Goal: Check status: Check status

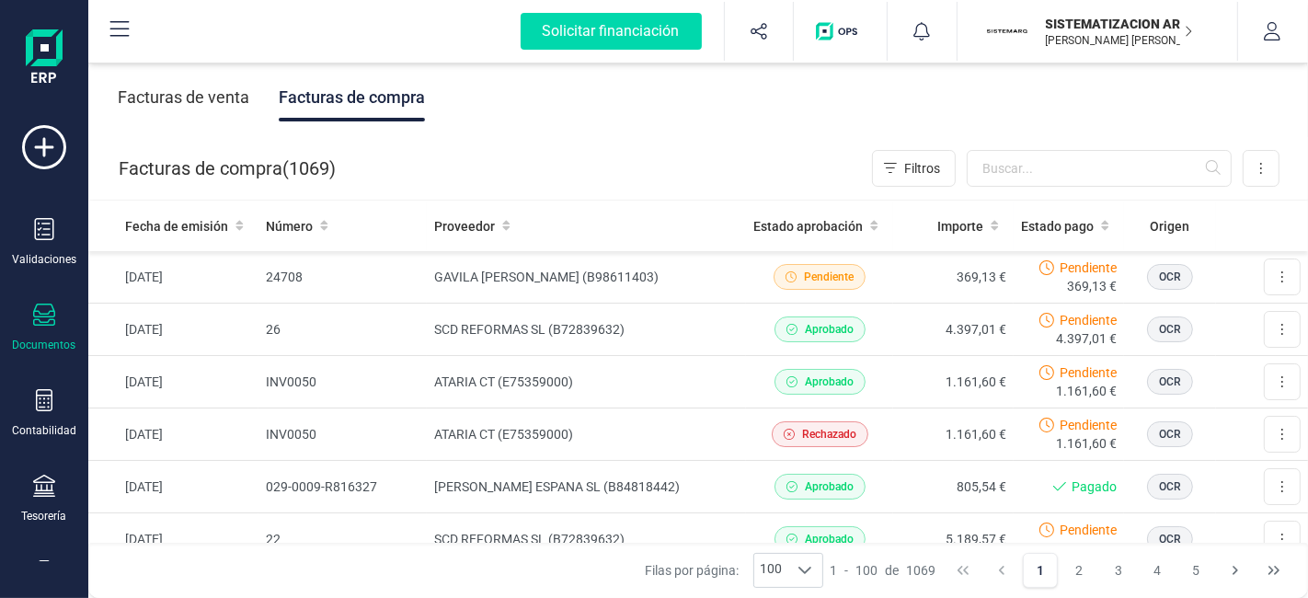
click at [212, 111] on div "Facturas de venta" at bounding box center [184, 98] width 132 height 48
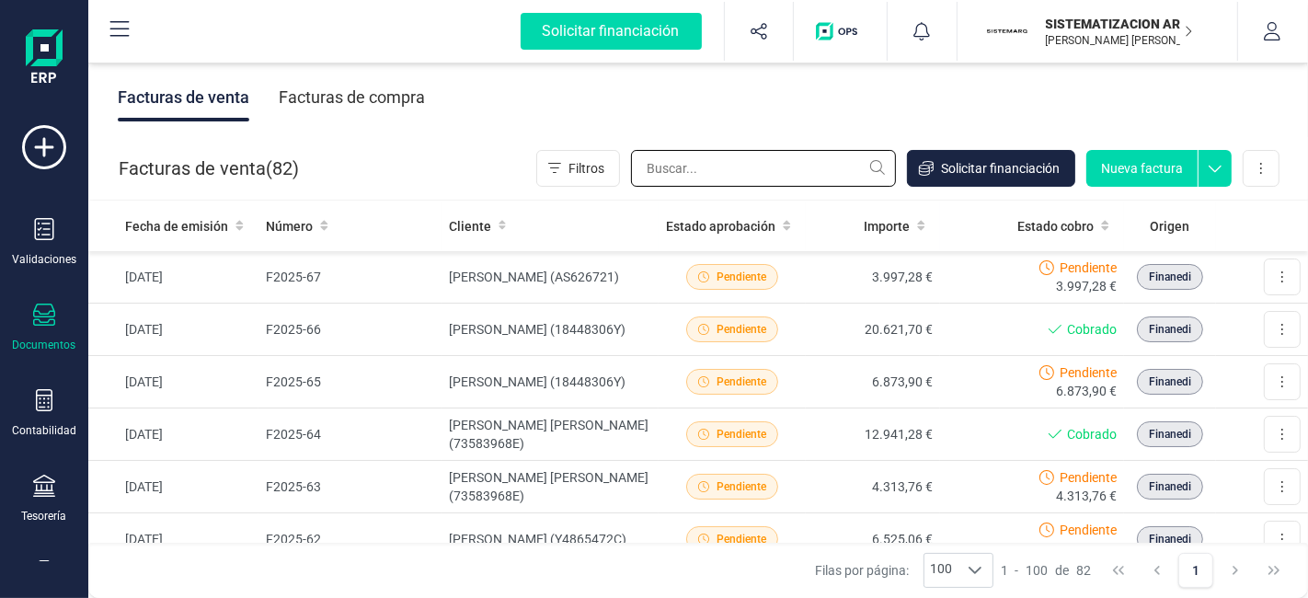
click at [716, 175] on input "text" at bounding box center [763, 168] width 265 height 37
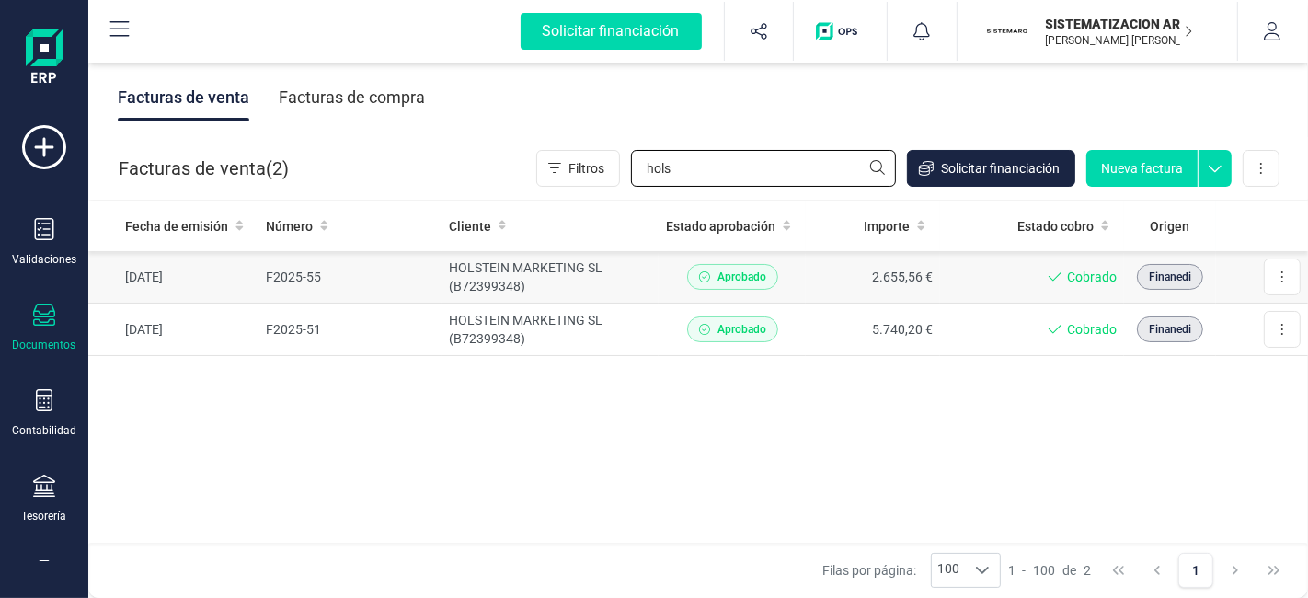
type input "hols"
click at [649, 273] on td "HOLSTEIN MARKETING SL (B72399348)" at bounding box center [551, 277] width 218 height 52
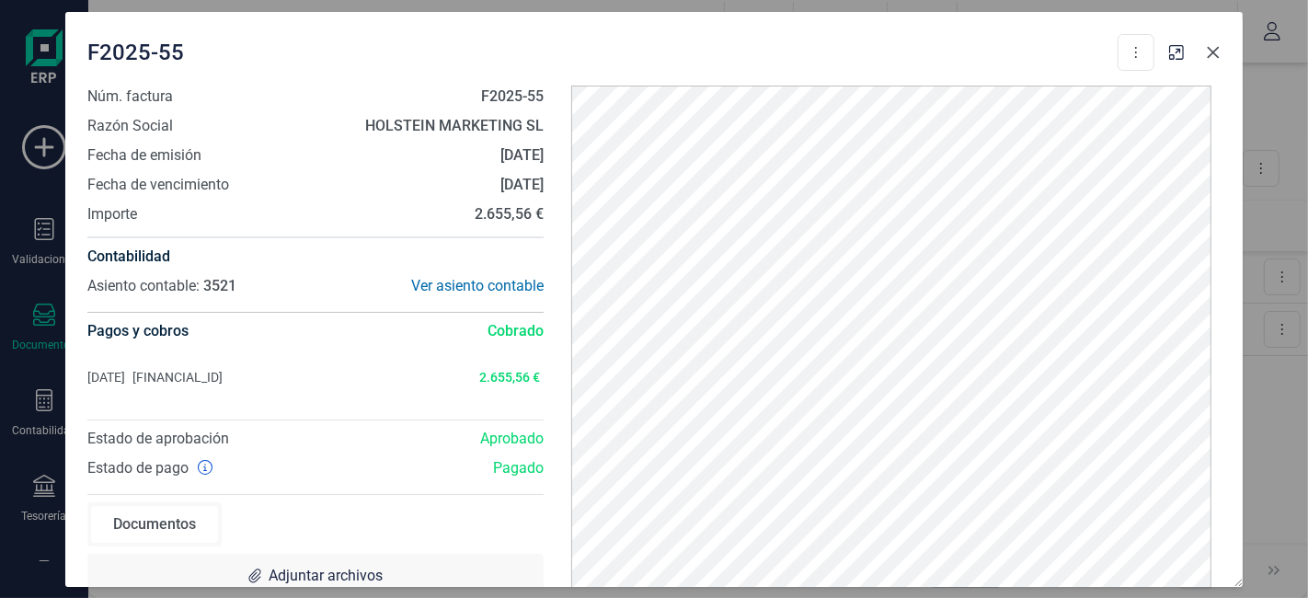
click at [1214, 58] on icon "Close" at bounding box center [1213, 52] width 15 height 15
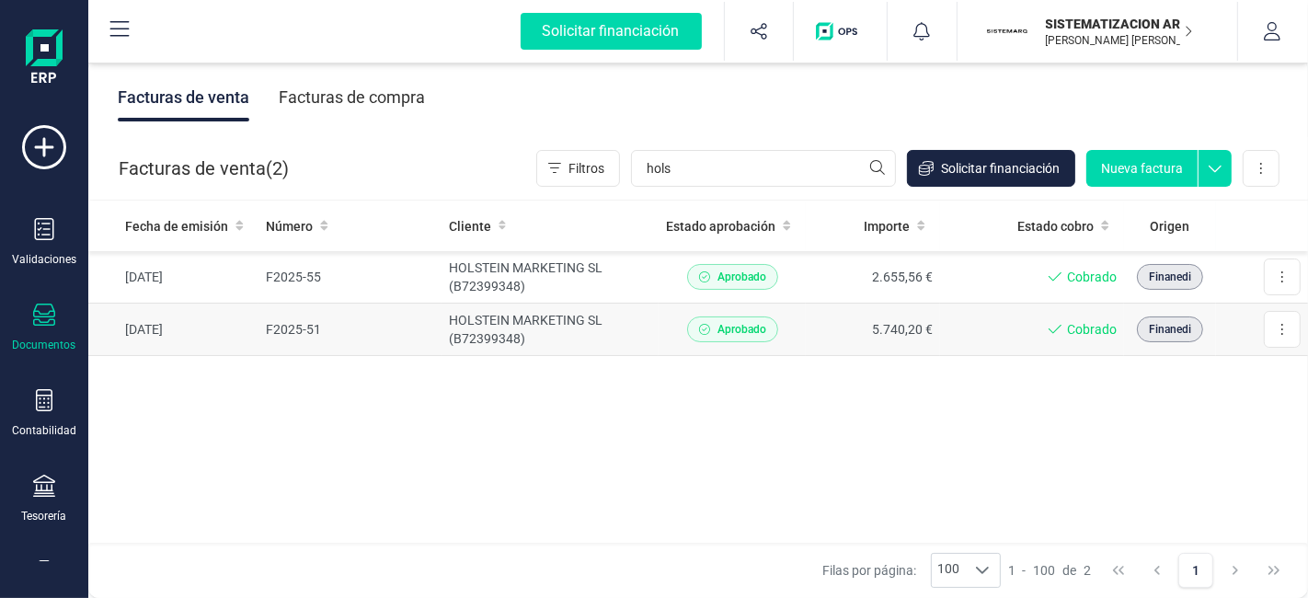
click at [852, 327] on td "5.740,20 €" at bounding box center [873, 330] width 134 height 52
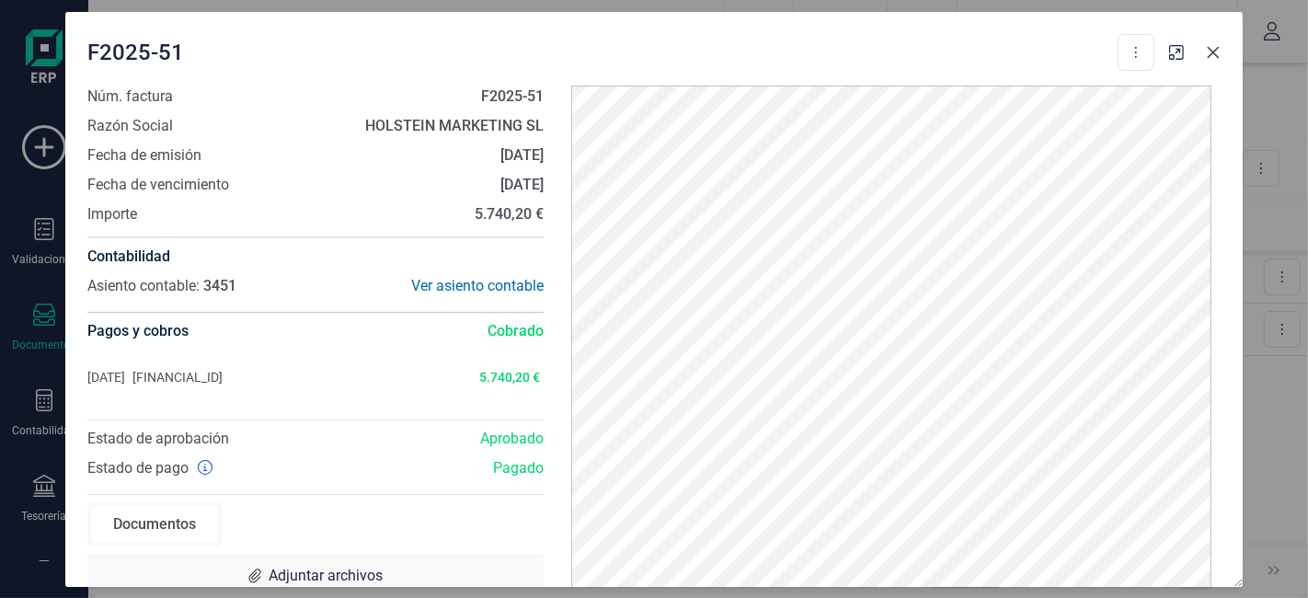
click at [1216, 61] on button "Close" at bounding box center [1213, 52] width 29 height 29
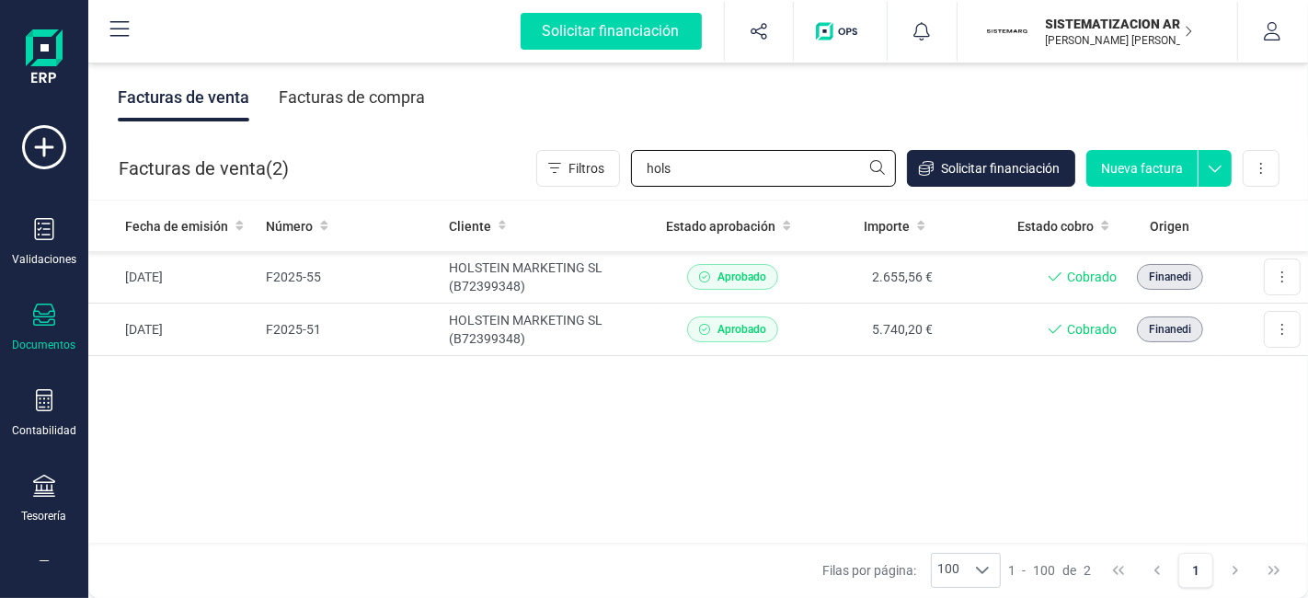
drag, startPoint x: 705, startPoint y: 166, endPoint x: 425, endPoint y: 109, distance: 285.6
click at [425, 109] on div "Facturas de venta Facturas de compra Facturas de venta ( 2 ) Filtros hols Solic…" at bounding box center [698, 328] width 1220 height 539
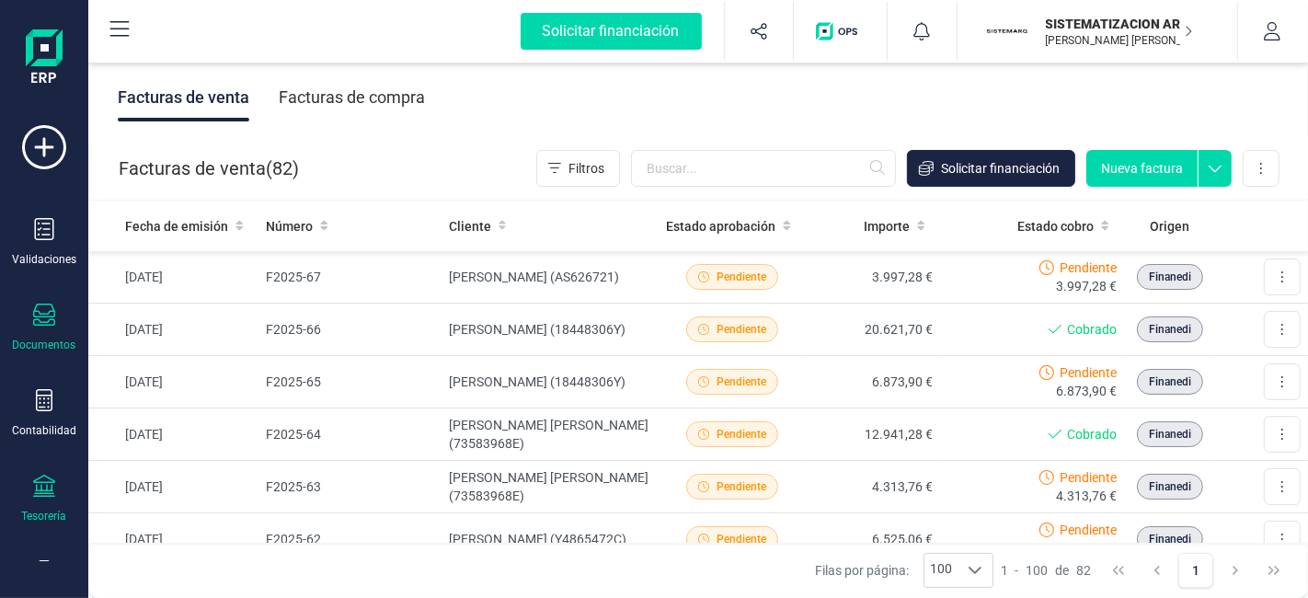
click at [34, 482] on icon at bounding box center [44, 486] width 22 height 22
click at [341, 114] on div "Facturas de compra" at bounding box center [352, 98] width 146 height 48
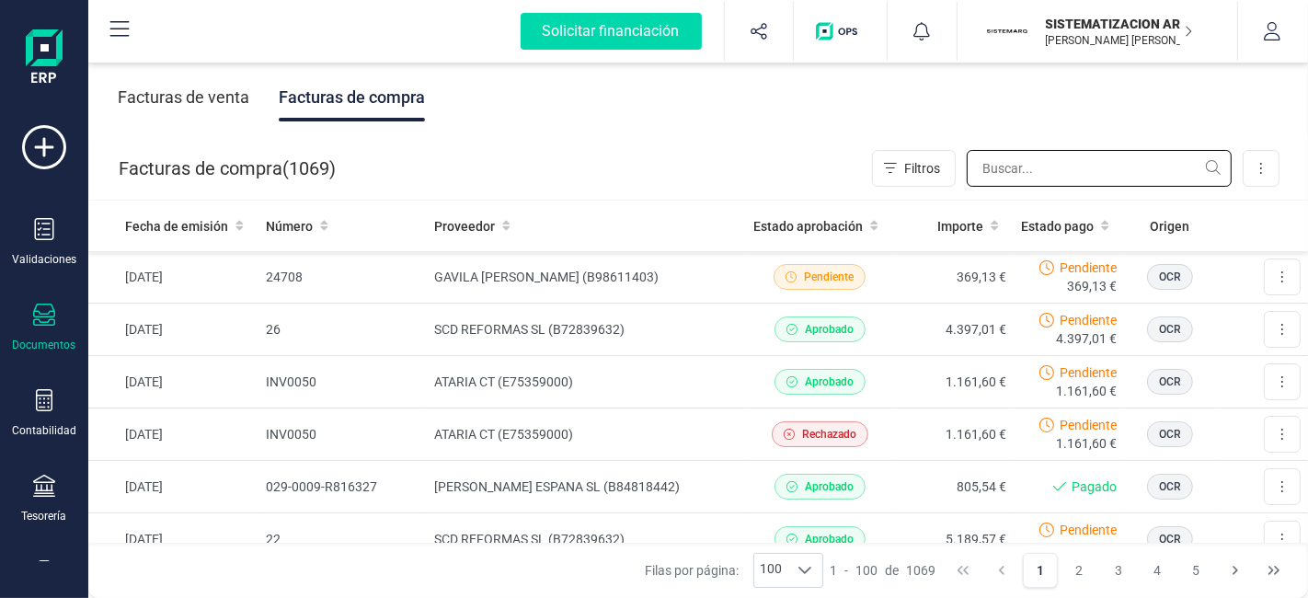
click at [1016, 158] on input "text" at bounding box center [1099, 168] width 265 height 37
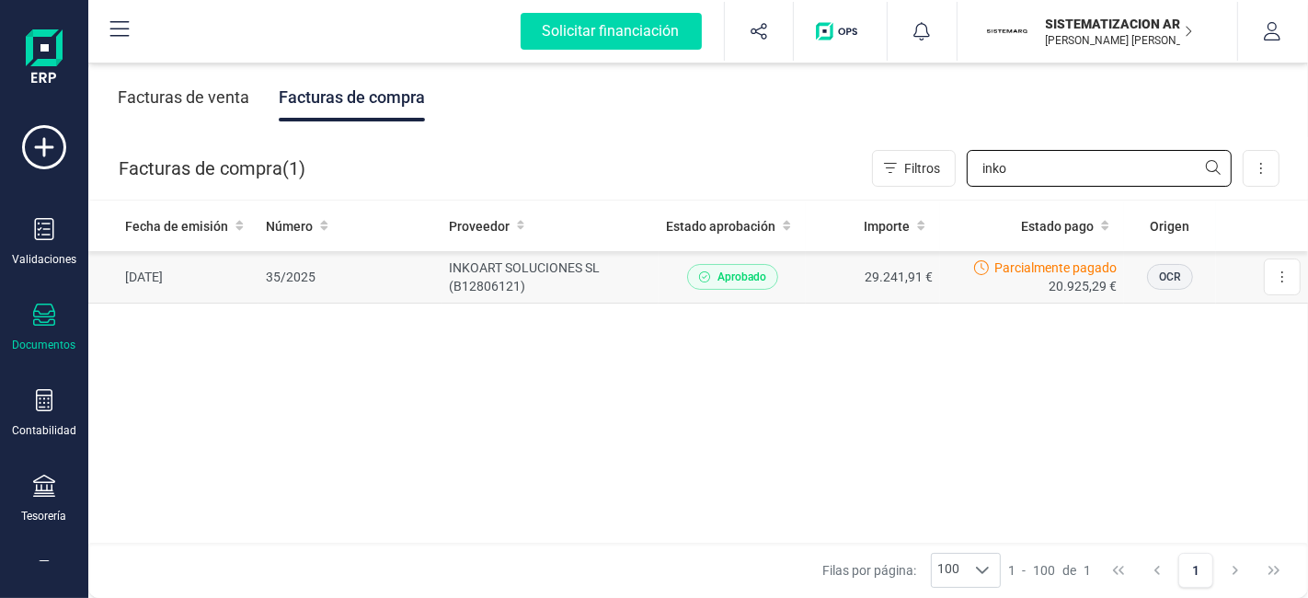
type input "inko"
click at [653, 256] on td "INKOART SOLUCIONES SL (B12806121)" at bounding box center [551, 277] width 218 height 52
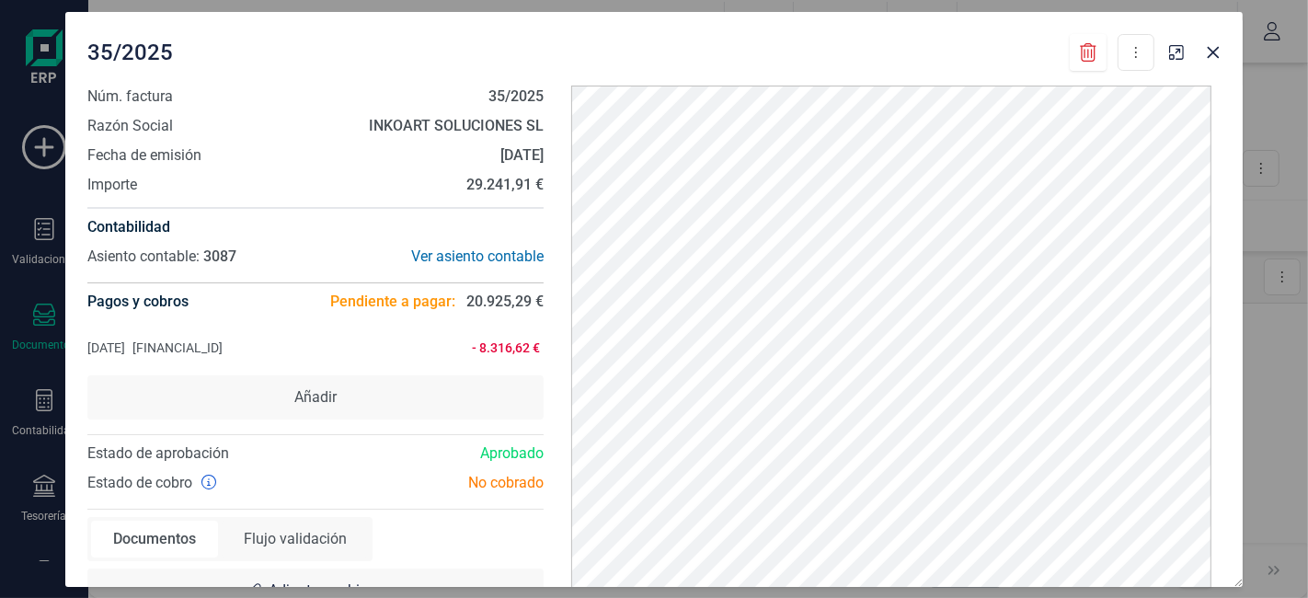
scroll to position [39, 0]
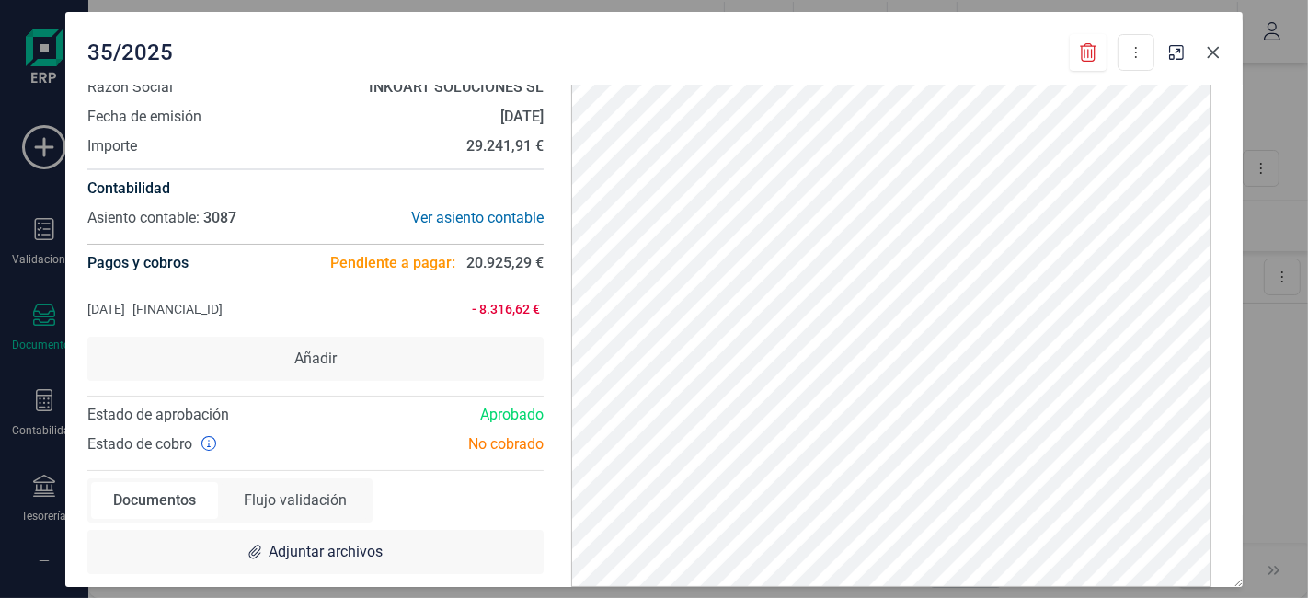
click at [1214, 52] on icon "Close" at bounding box center [1213, 52] width 15 height 15
